Goal: Task Accomplishment & Management: Use online tool/utility

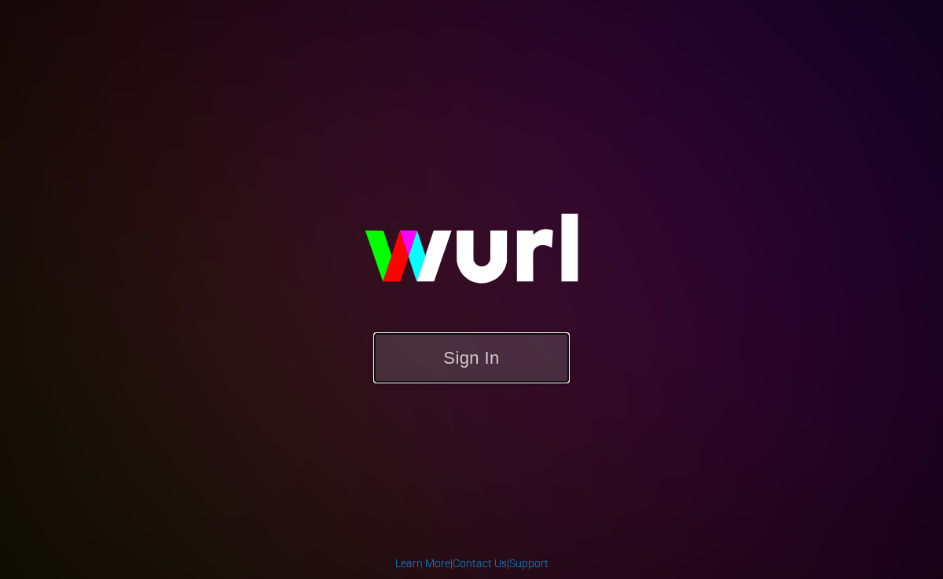
click at [499, 356] on button "Sign In" at bounding box center [471, 358] width 197 height 51
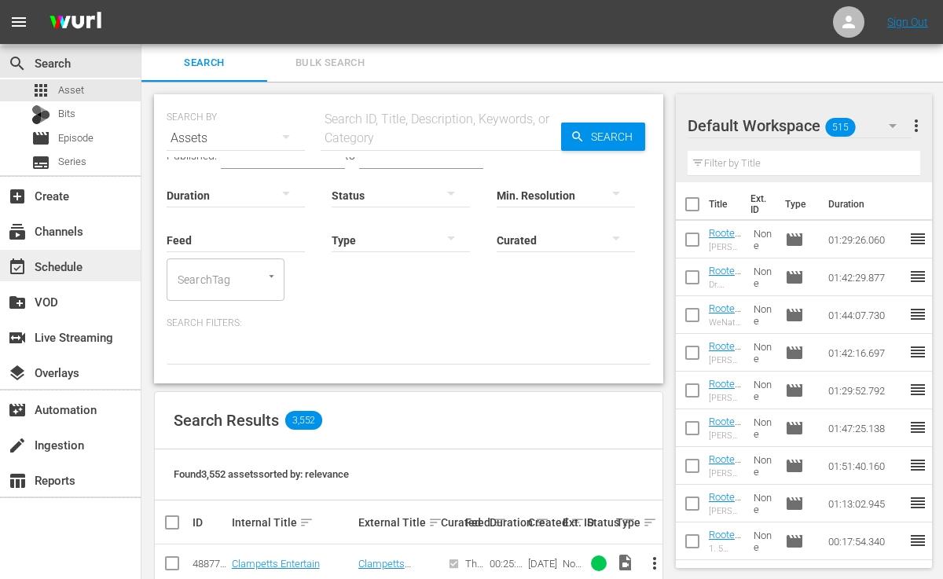
click at [64, 263] on div "event_available Schedule" at bounding box center [44, 264] width 88 height 14
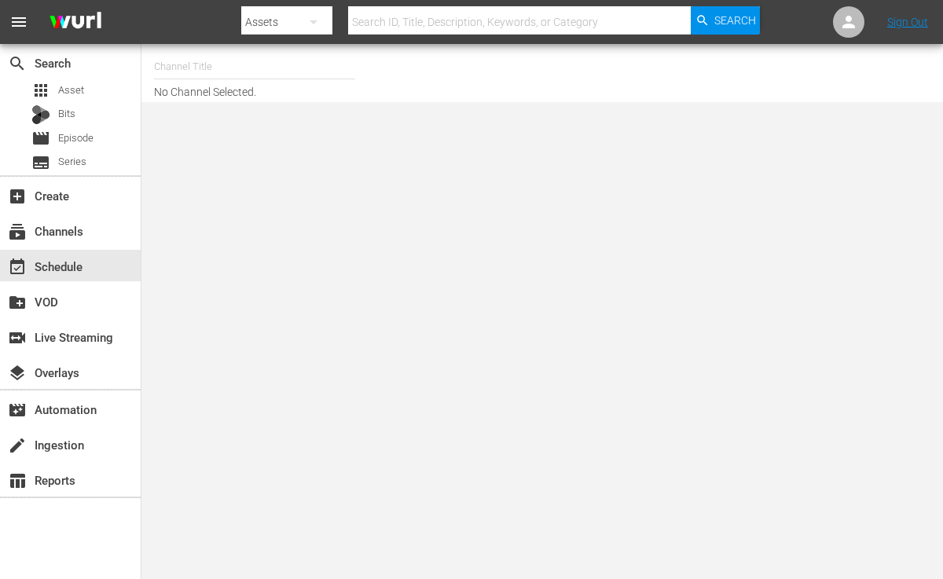
click at [200, 63] on input "text" at bounding box center [254, 67] width 201 height 38
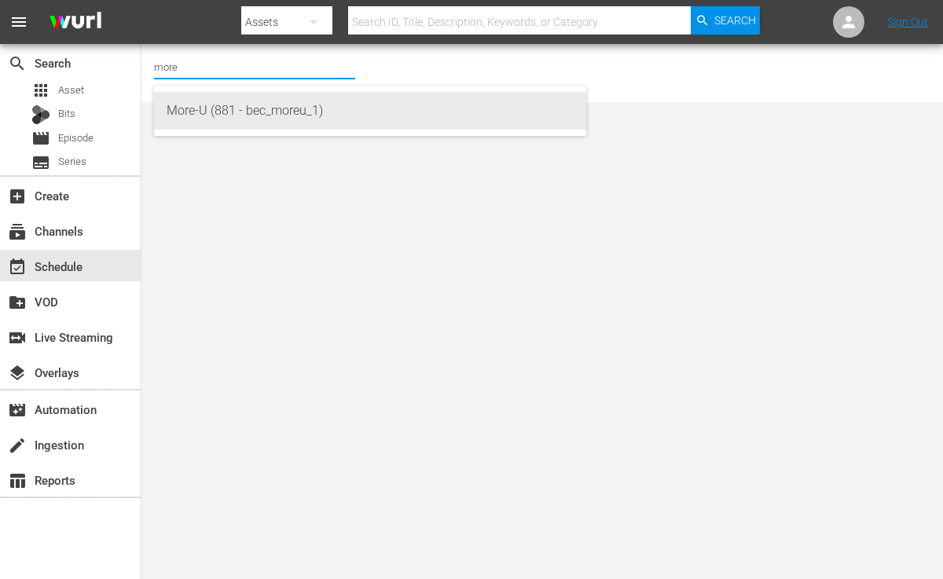
click at [218, 118] on div "More-U (881 - bec_moreu_1)" at bounding box center [370, 111] width 407 height 38
type input "More-U (881 - bec_moreu_1)"
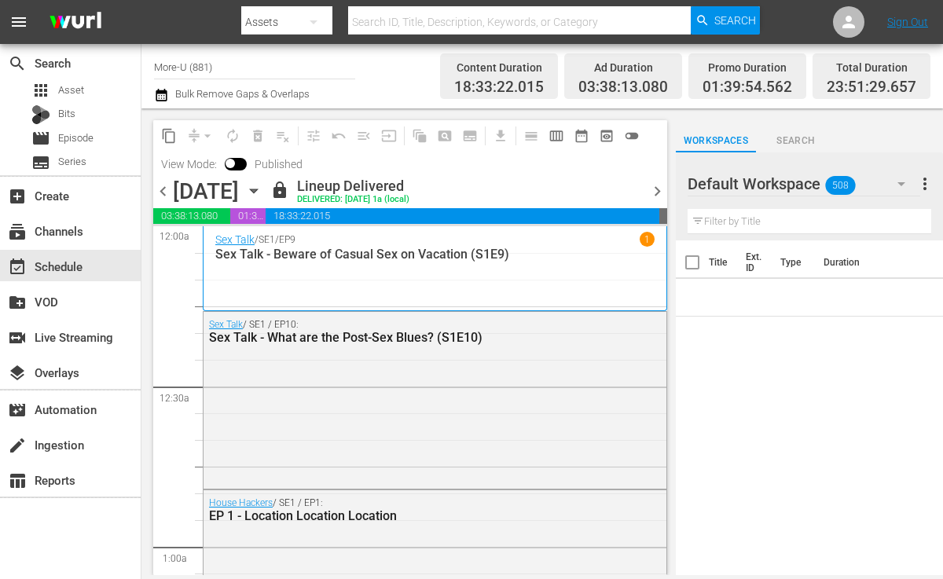
click at [653, 186] on span "chevron_right" at bounding box center [658, 192] width 20 height 20
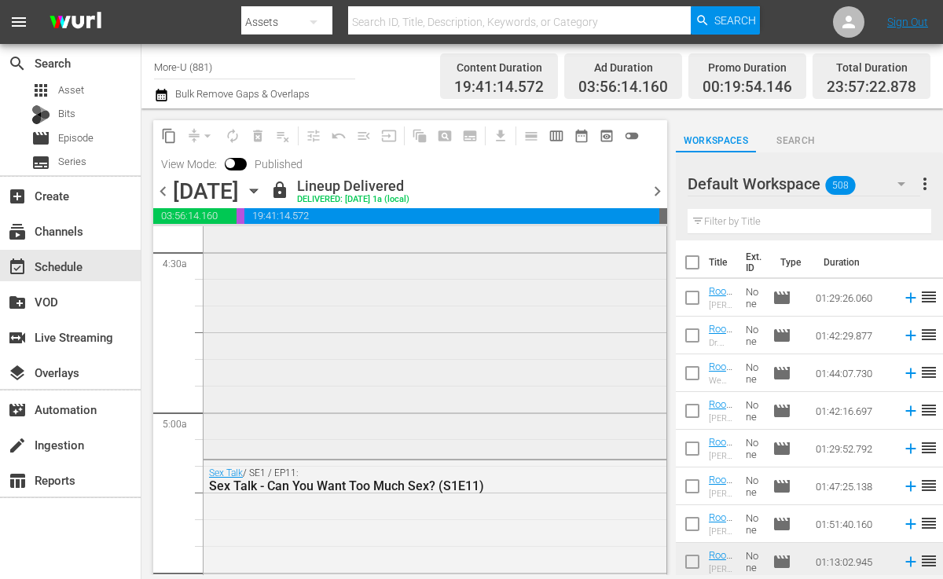
scroll to position [1431, 0]
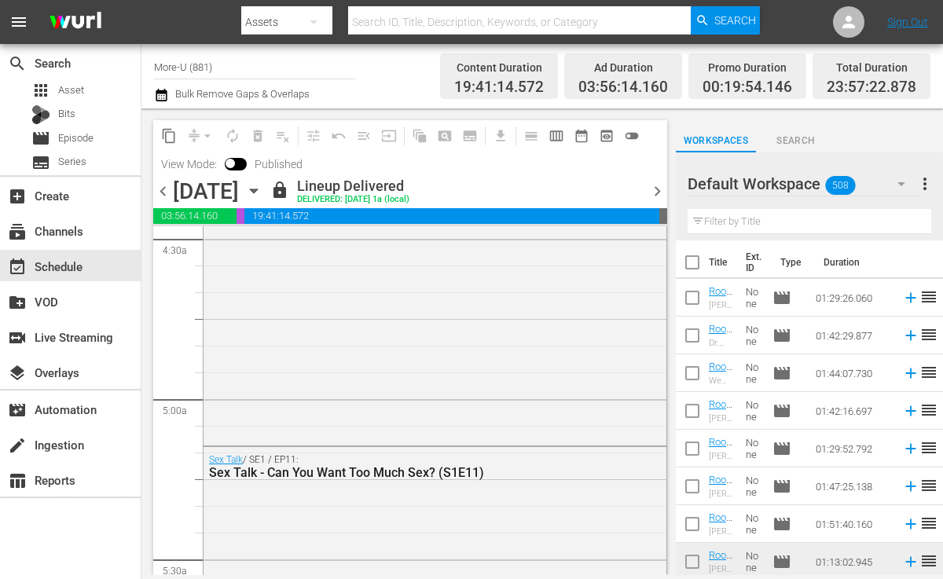
click at [652, 187] on span "chevron_right" at bounding box center [658, 192] width 20 height 20
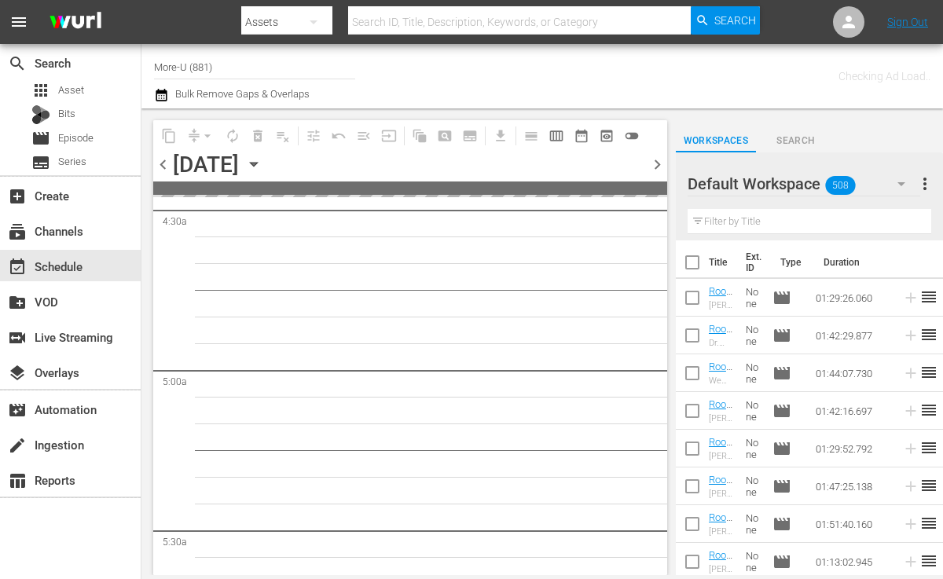
scroll to position [1484, 0]
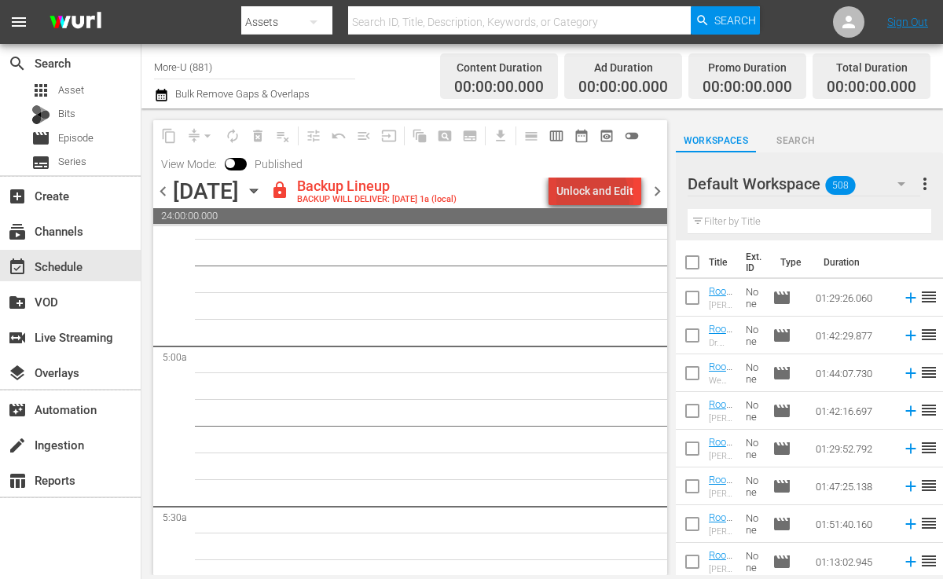
click at [581, 200] on div "Unlock and Edit" at bounding box center [595, 191] width 77 height 28
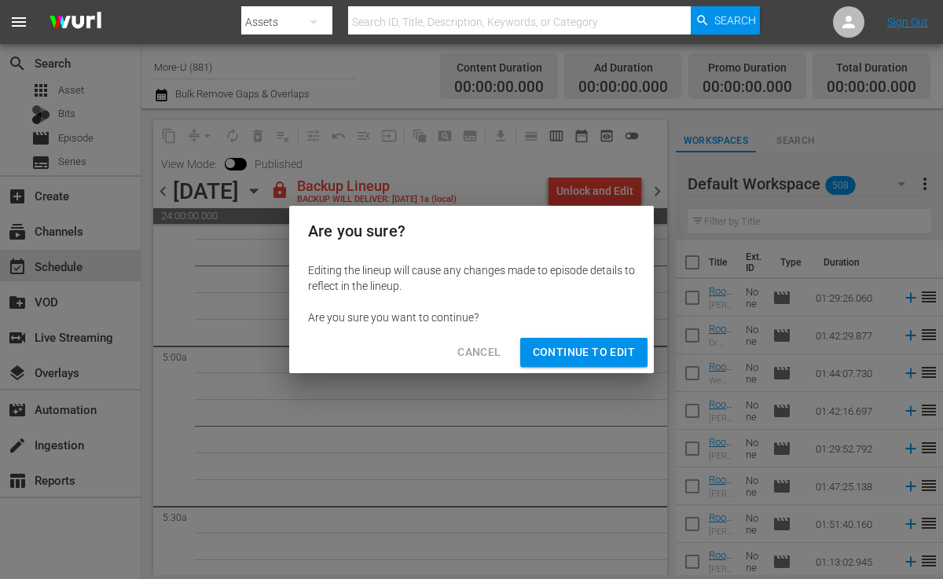
click at [415, 384] on div "Are you sure? Editing the lineup will cause any changes made to episode details…" at bounding box center [471, 289] width 943 height 579
click at [487, 361] on span "Cancel" at bounding box center [479, 353] width 43 height 20
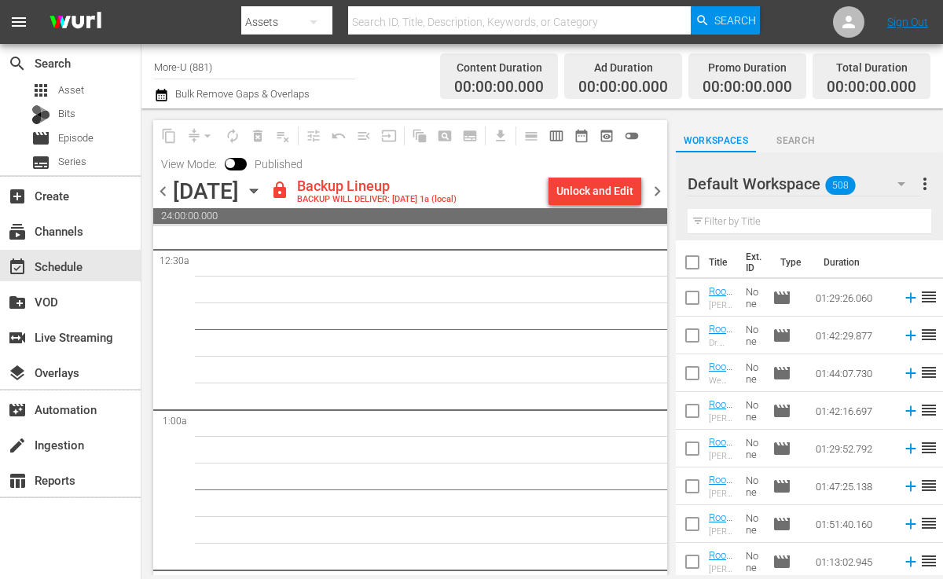
scroll to position [0, 0]
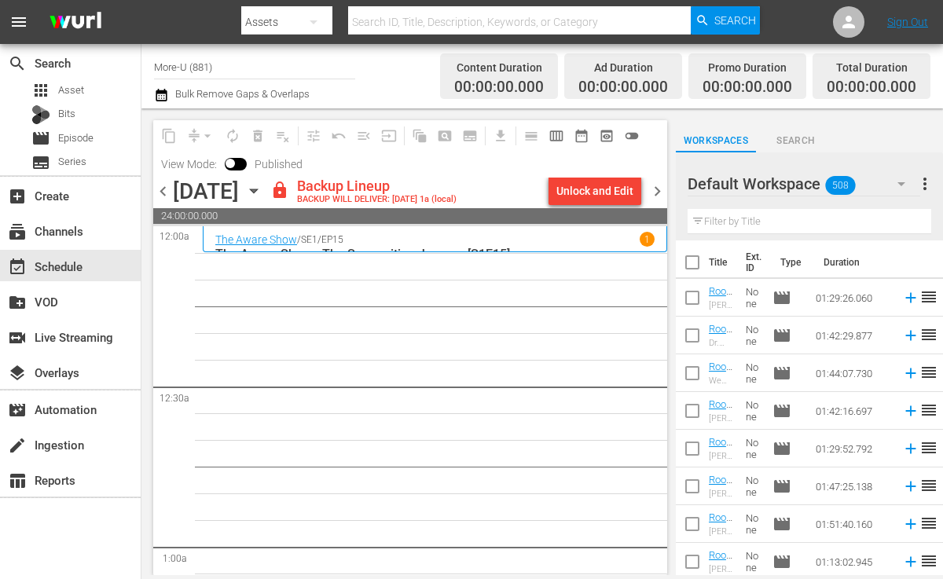
click at [217, 68] on input "More-U (881)" at bounding box center [254, 67] width 201 height 38
click at [162, 192] on span "chevron_left" at bounding box center [163, 192] width 20 height 20
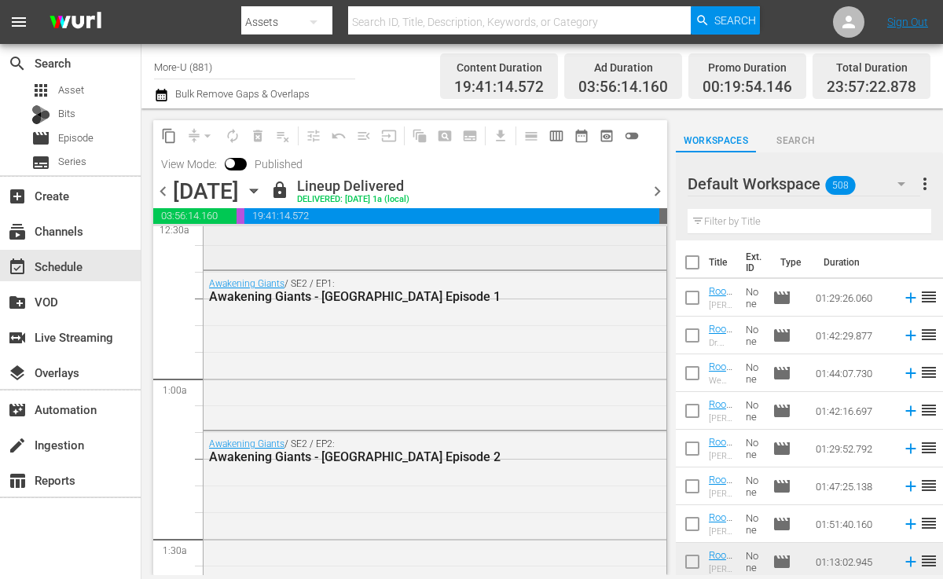
scroll to position [167, 0]
click at [658, 188] on span "chevron_right" at bounding box center [658, 192] width 20 height 20
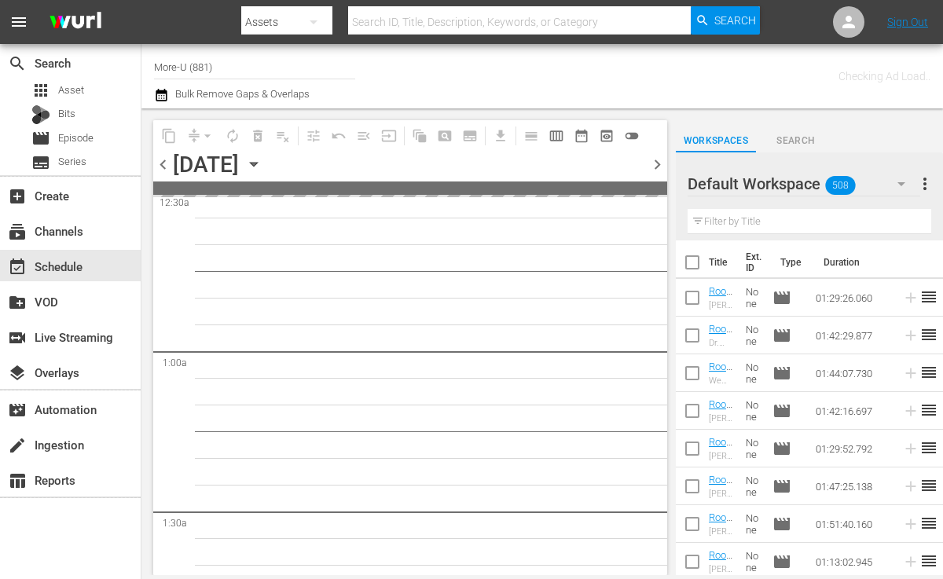
scroll to position [193, 0]
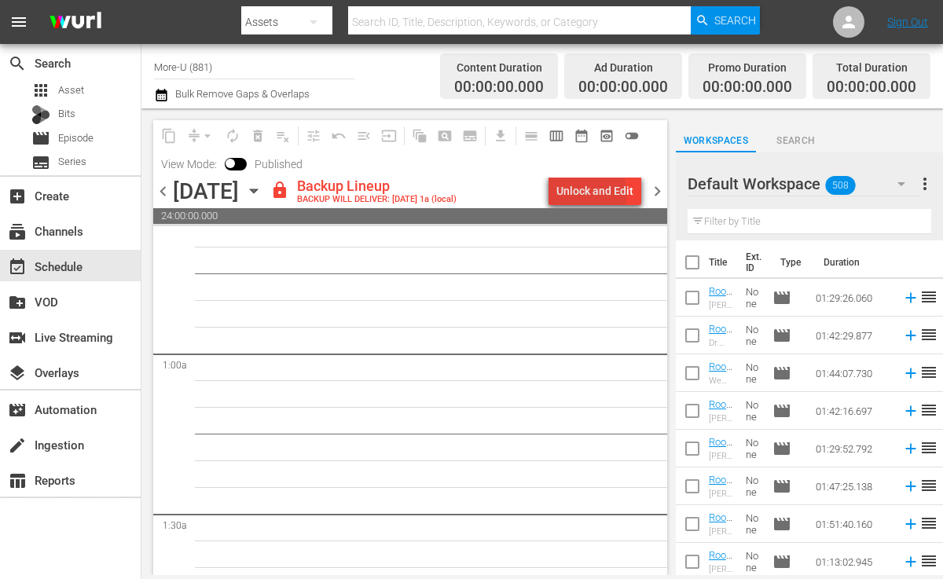
click at [586, 193] on div "Unlock and Edit" at bounding box center [595, 191] width 77 height 28
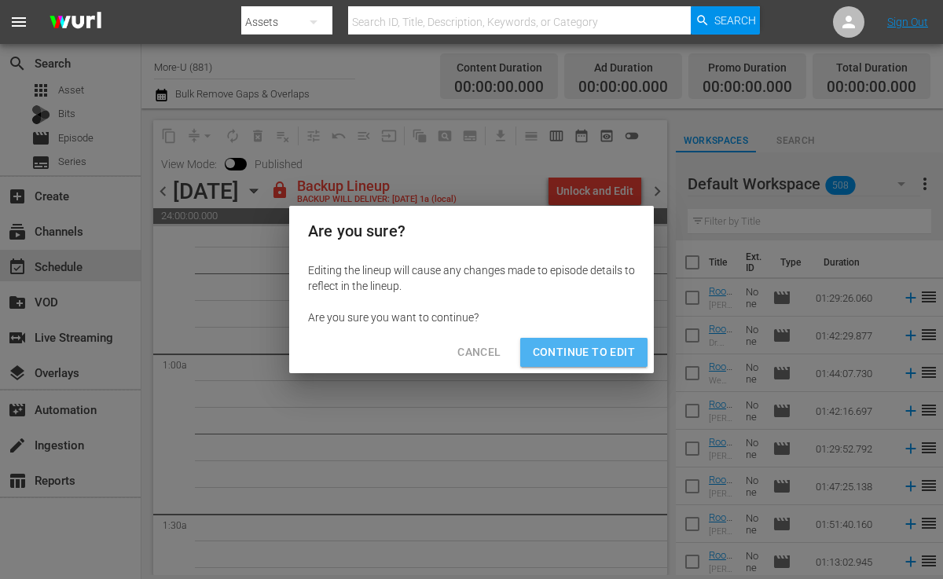
click at [590, 365] on button "Continue to Edit" at bounding box center [583, 352] width 127 height 29
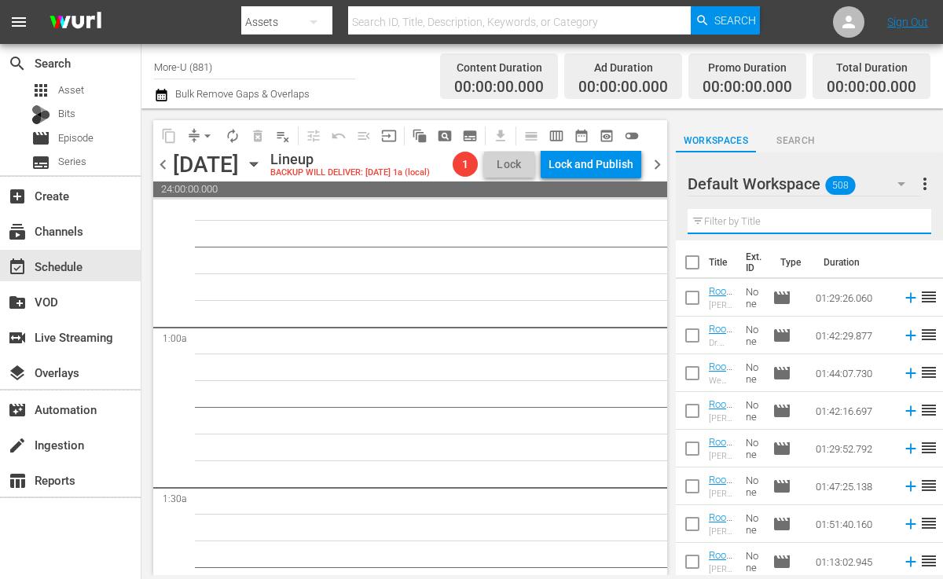
click at [796, 225] on input "text" at bounding box center [810, 221] width 244 height 25
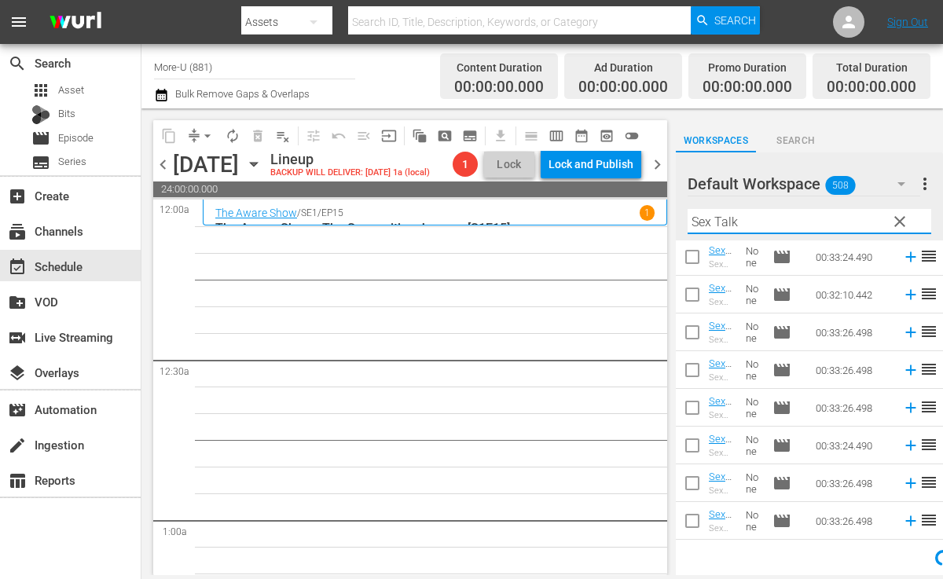
scroll to position [607, 0]
type input "Sex Talk"
